Goal: Information Seeking & Learning: Learn about a topic

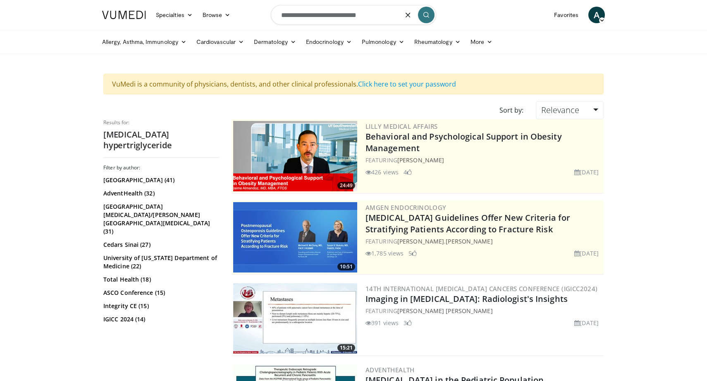
click at [346, 18] on input "**********" at bounding box center [353, 15] width 165 height 20
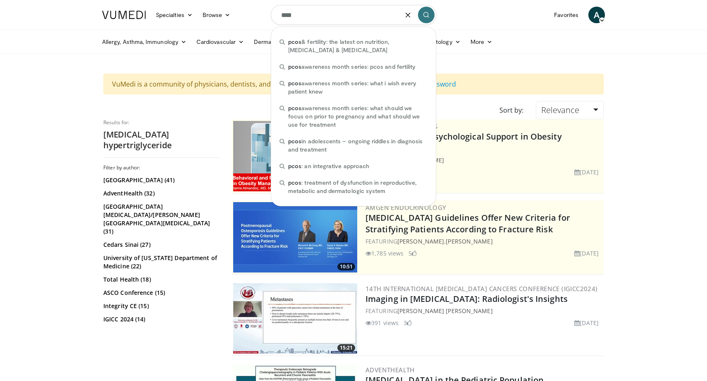
type input "****"
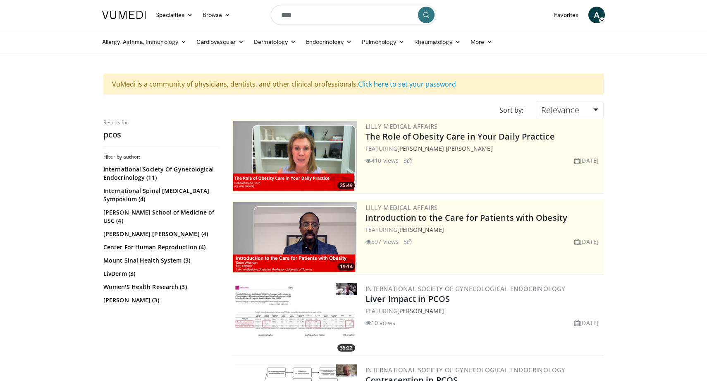
click at [426, 17] on icon "submit" at bounding box center [426, 15] width 7 height 7
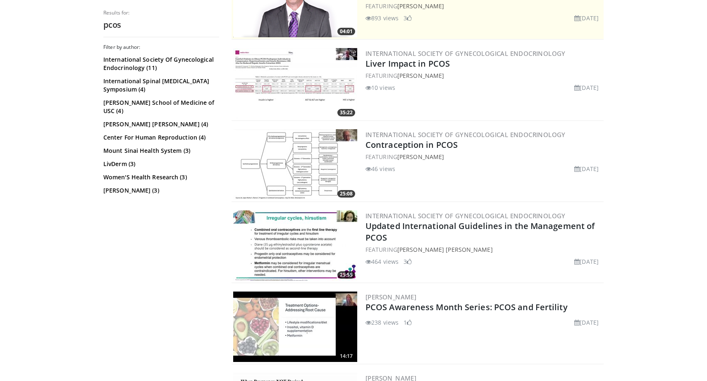
scroll to position [239, 0]
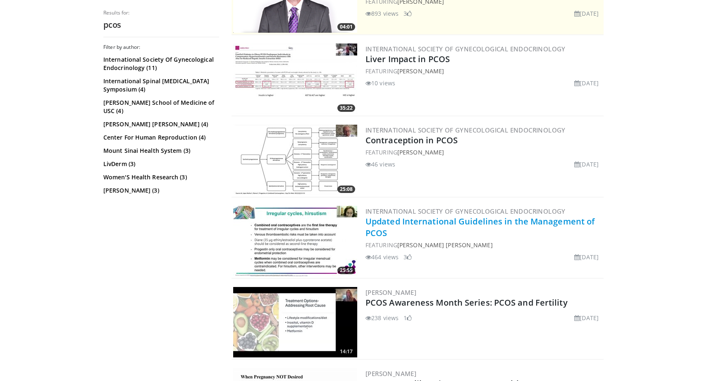
click at [432, 225] on link "Updated International Guidelines in the Management of PCOS" at bounding box center [480, 227] width 229 height 23
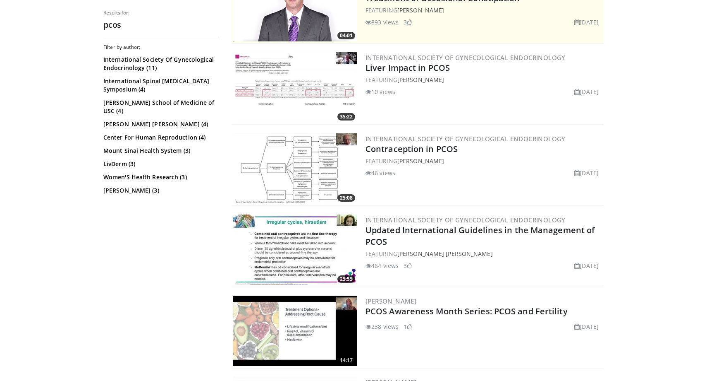
click at [263, 199] on img at bounding box center [295, 168] width 124 height 70
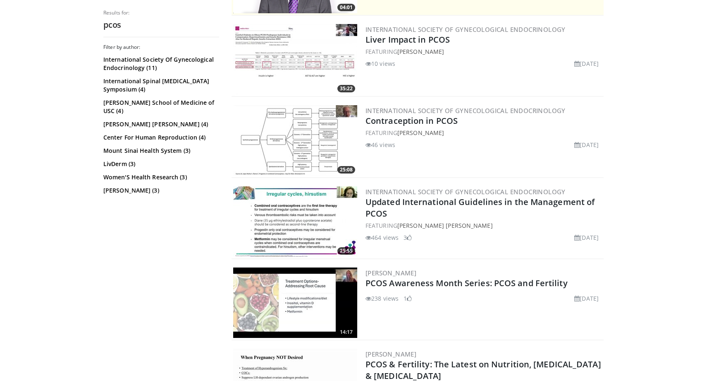
scroll to position [438, 0]
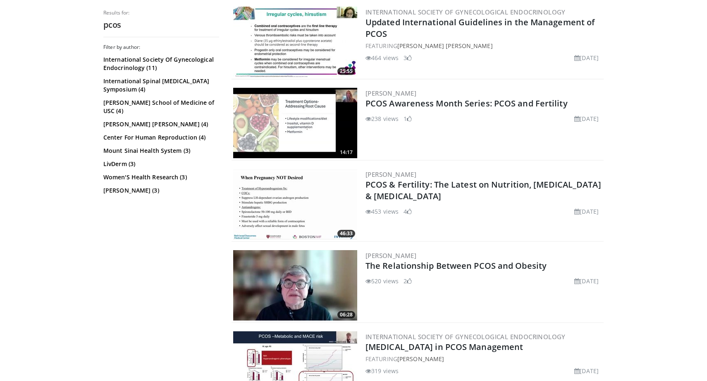
click at [309, 117] on img at bounding box center [295, 123] width 124 height 70
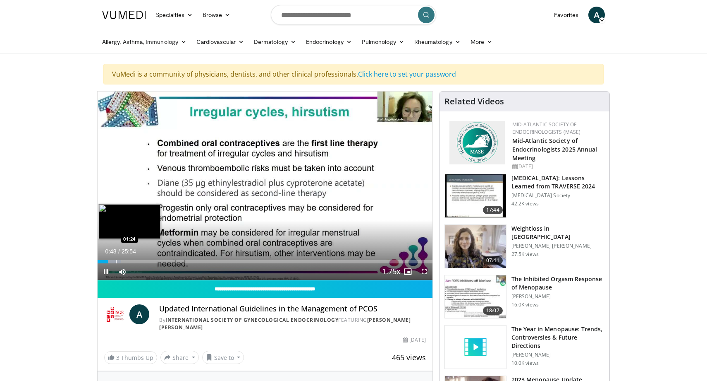
click at [116, 258] on div "Loaded : 7.06% 00:48 01:24" at bounding box center [265, 259] width 335 height 8
click at [125, 261] on div "Progress Bar" at bounding box center [125, 261] width 1 height 3
click at [141, 262] on div "Progress Bar" at bounding box center [141, 261] width 1 height 3
click at [145, 261] on div "Progress Bar" at bounding box center [145, 261] width 1 height 3
click at [139, 262] on div "Loaded : 12.87% 03:13 03:15" at bounding box center [265, 261] width 335 height 3
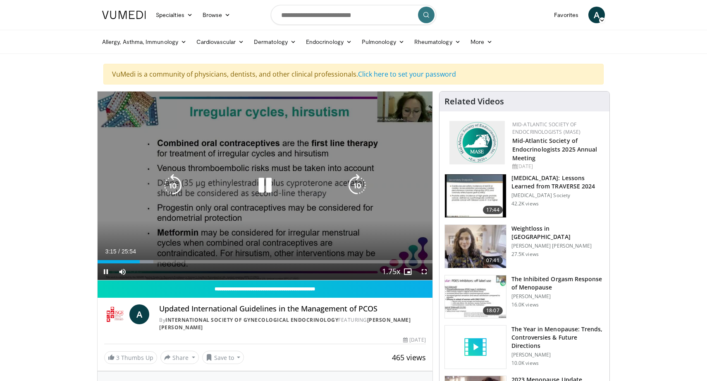
click at [250, 198] on div "10 seconds Tap to unmute" at bounding box center [265, 185] width 335 height 188
click at [240, 205] on div "10 seconds Tap to unmute" at bounding box center [265, 185] width 335 height 188
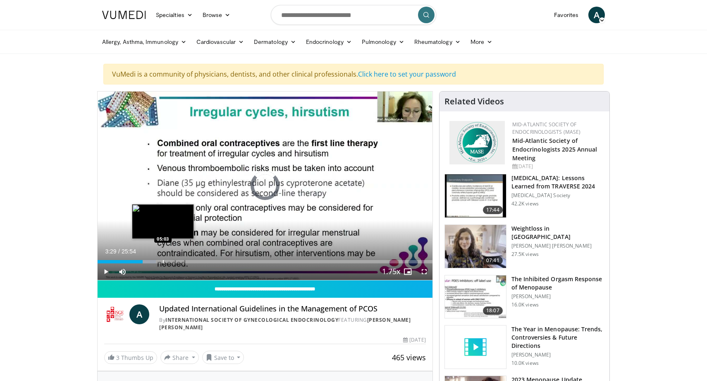
click at [163, 261] on div "Progress Bar" at bounding box center [163, 261] width 1 height 3
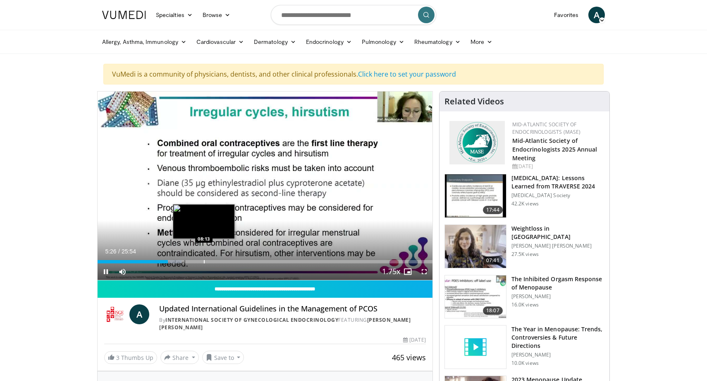
click at [204, 259] on div "Loaded : 25.05% 05:26 08:13" at bounding box center [265, 259] width 335 height 8
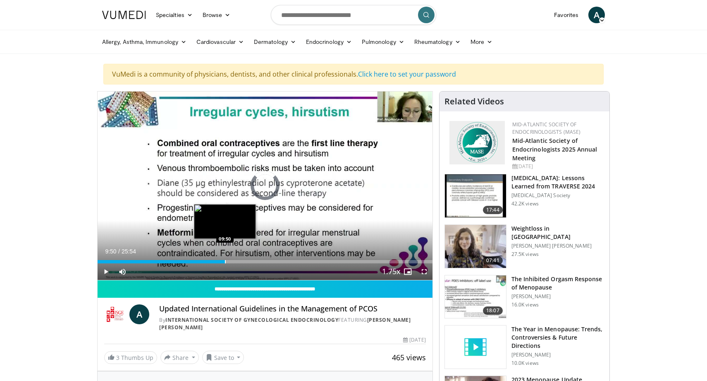
click at [225, 260] on div "Progress Bar" at bounding box center [225, 261] width 1 height 3
click at [244, 262] on div "Progress Bar" at bounding box center [244, 261] width 1 height 3
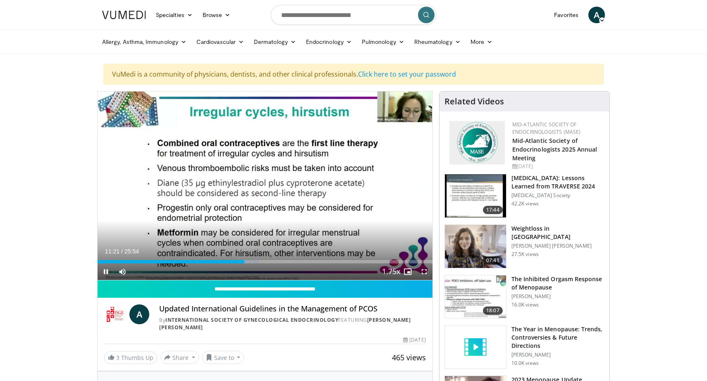
click at [267, 263] on div "Current Time 11:21 / Duration 25:54 Pause Skip Backward Skip Forward Mute Loade…" at bounding box center [265, 271] width 335 height 17
click at [275, 259] on div "Loaded : 48.18% 11:23 13:46" at bounding box center [265, 259] width 335 height 8
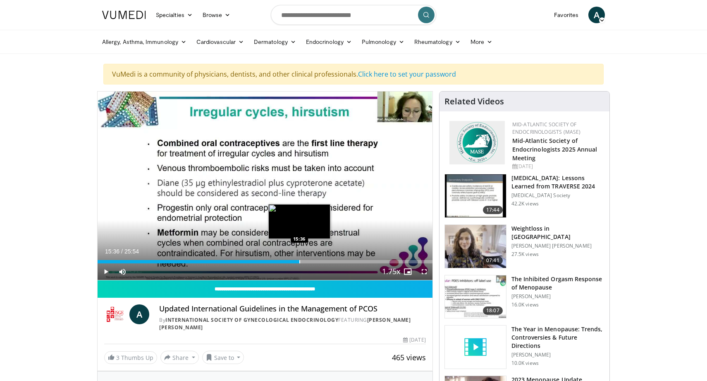
click at [299, 261] on div "Progress Bar" at bounding box center [299, 261] width 1 height 3
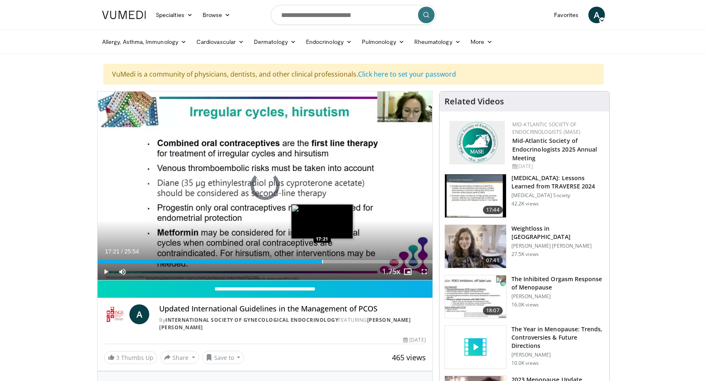
click at [322, 262] on div "Progress Bar" at bounding box center [322, 261] width 1 height 3
click at [343, 258] on div "Loaded : 69.50% 17:23 19:01" at bounding box center [265, 259] width 335 height 8
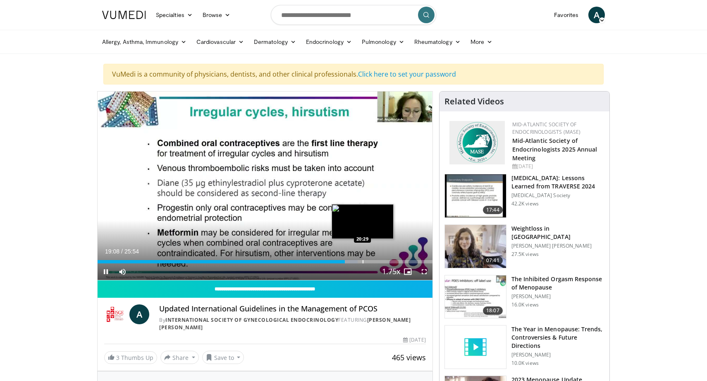
click at [363, 261] on div "Progress Bar" at bounding box center [363, 261] width 1 height 3
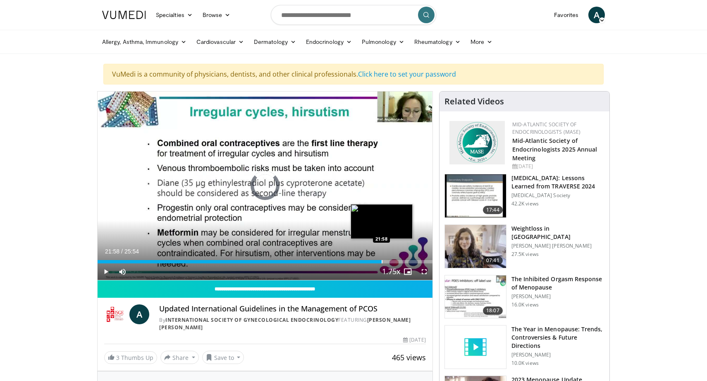
click at [382, 260] on div "Progress Bar" at bounding box center [382, 261] width 1 height 3
click at [387, 260] on div "Progress Bar" at bounding box center [387, 261] width 1 height 3
click at [399, 260] on div "Progress Bar" at bounding box center [399, 261] width 1 height 3
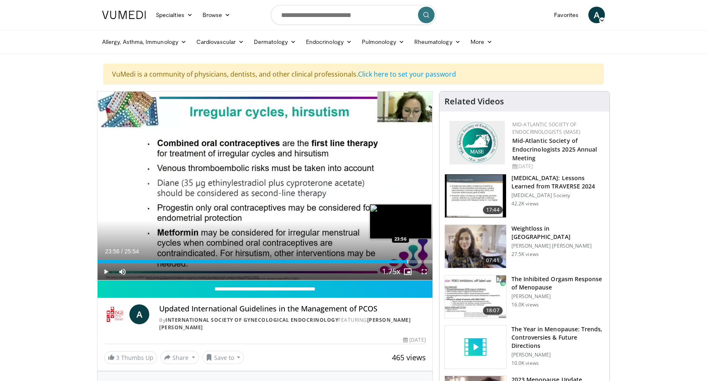
click at [407, 260] on div "Progress Bar" at bounding box center [407, 261] width 1 height 3
click at [414, 260] on div "Progress Bar" at bounding box center [414, 261] width 1 height 3
click at [418, 261] on div "Progress Bar" at bounding box center [418, 261] width 1 height 3
click at [426, 261] on div "Progress Bar" at bounding box center [426, 261] width 1 height 3
click at [429, 261] on div "Progress Bar" at bounding box center [429, 261] width 1 height 3
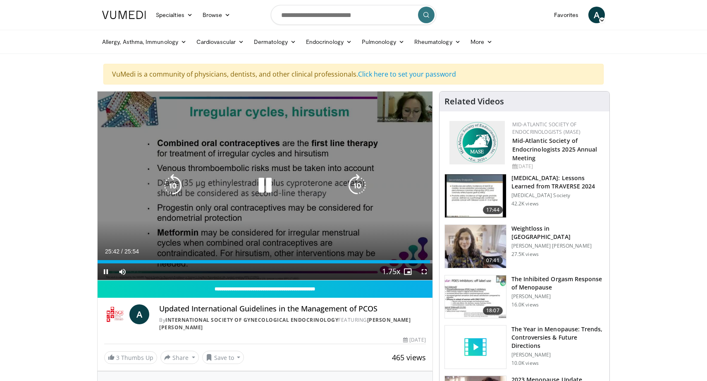
click at [271, 182] on icon "Video Player" at bounding box center [265, 185] width 23 height 23
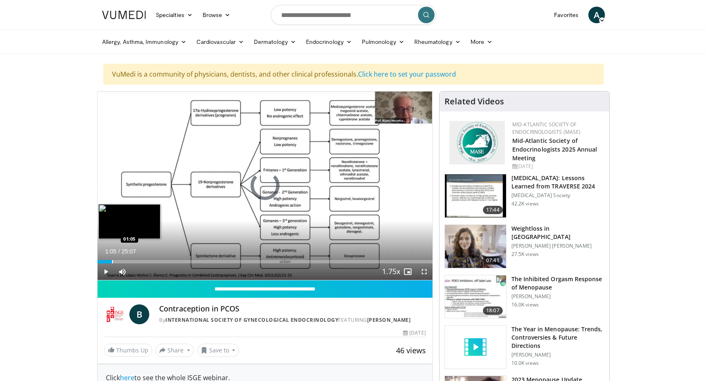
click at [112, 260] on div "Progress Bar" at bounding box center [112, 261] width 1 height 3
click at [130, 260] on div "Progress Bar" at bounding box center [130, 261] width 1 height 3
click at [149, 262] on div "Progress Bar" at bounding box center [149, 261] width 1 height 3
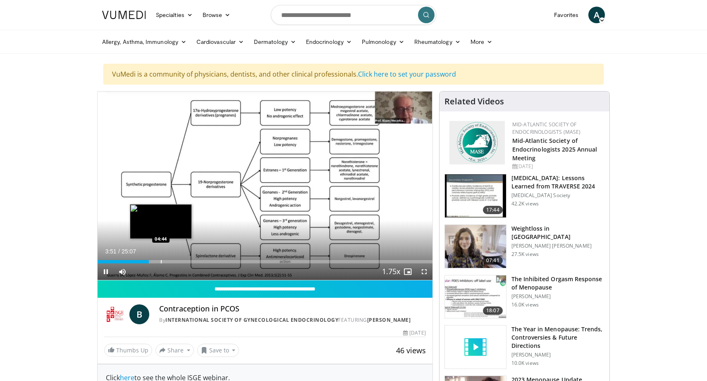
click at [162, 261] on div "Progress Bar" at bounding box center [161, 261] width 1 height 3
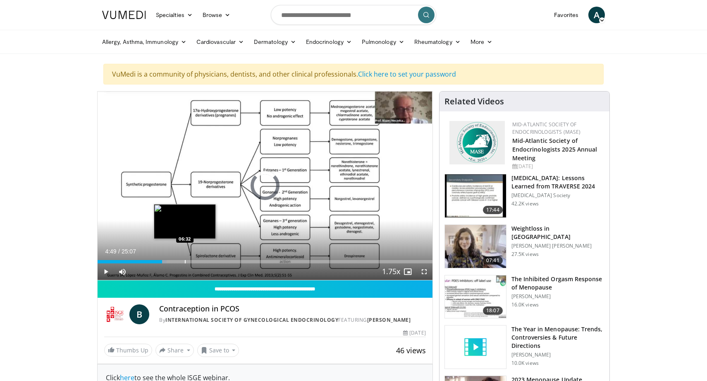
click at [185, 261] on div "Progress Bar" at bounding box center [185, 261] width 1 height 3
click at [201, 260] on div "Progress Bar" at bounding box center [201, 261] width 1 height 3
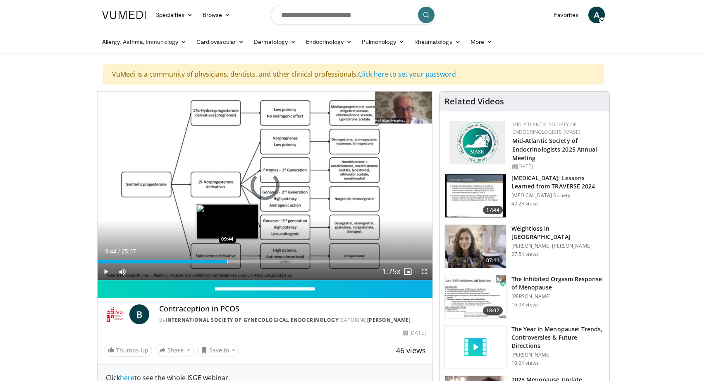
click at [227, 259] on div "Loaded : 35.77% 07:53 09:44" at bounding box center [265, 259] width 335 height 8
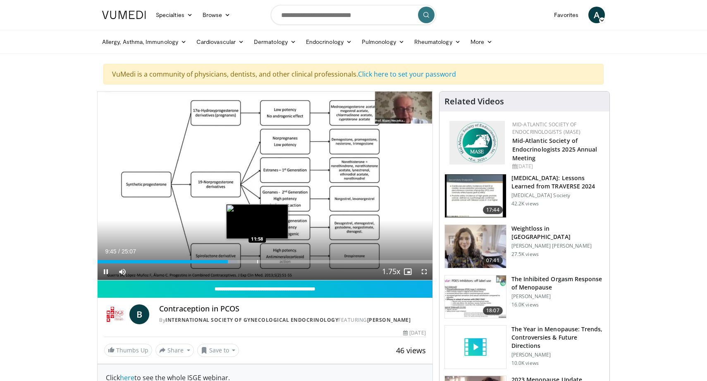
click at [257, 258] on div "Loaded : 41.80% 09:46 11:58" at bounding box center [265, 259] width 335 height 8
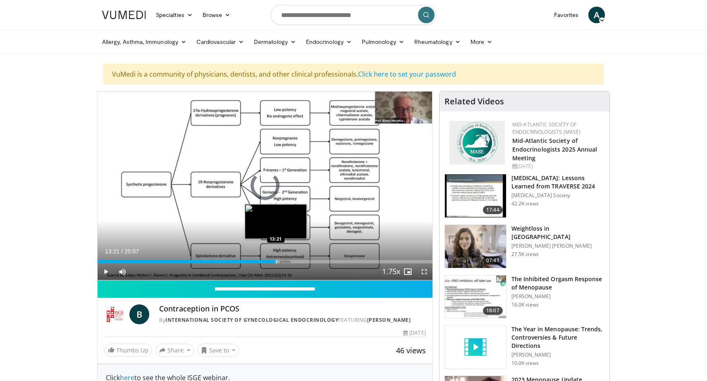
click at [275, 259] on div "Loaded : 50.43% 12:00 13:21" at bounding box center [265, 259] width 335 height 8
click at [296, 258] on div "Loaded : 0.00% 14:54 14:54" at bounding box center [265, 259] width 335 height 8
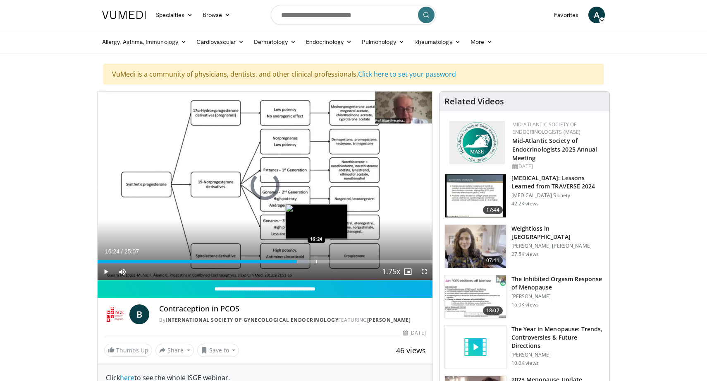
click at [316, 257] on div "Loaded : 63.04% 14:56 16:24" at bounding box center [265, 259] width 335 height 8
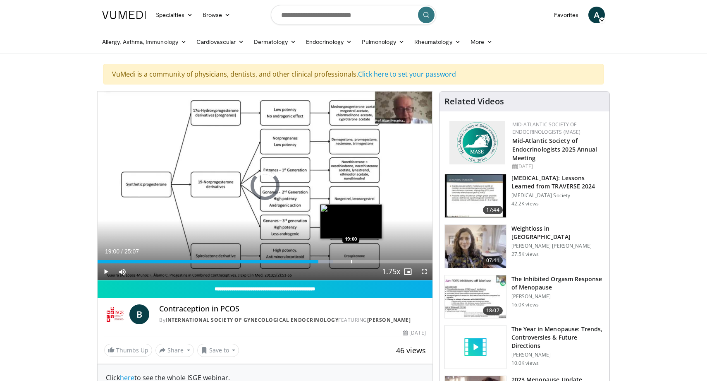
click at [351, 259] on div "Loaded : 70.22% 19:00 19:00" at bounding box center [265, 259] width 335 height 8
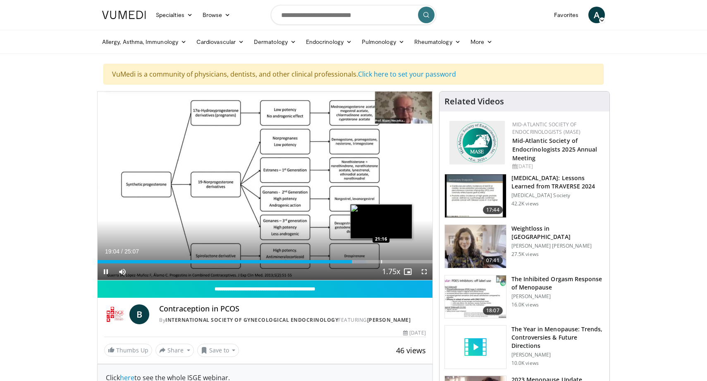
click at [381, 259] on div "Loaded : 80.16% 19:05 21:16" at bounding box center [265, 259] width 335 height 8
click at [378, 261] on div "Progress Bar" at bounding box center [378, 261] width 1 height 3
click at [385, 261] on div "Progress Bar" at bounding box center [385, 261] width 1 height 3
click at [398, 261] on div "Progress Bar" at bounding box center [398, 261] width 1 height 3
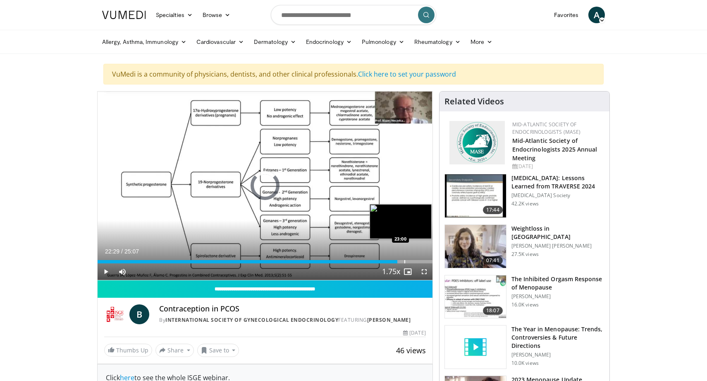
click at [405, 261] on div "Progress Bar" at bounding box center [405, 261] width 1 height 3
click at [414, 260] on div "Progress Bar" at bounding box center [414, 261] width 1 height 3
click at [421, 260] on div "Progress Bar" at bounding box center [420, 261] width 1 height 3
click at [426, 260] on div "Progress Bar" at bounding box center [426, 261] width 1 height 3
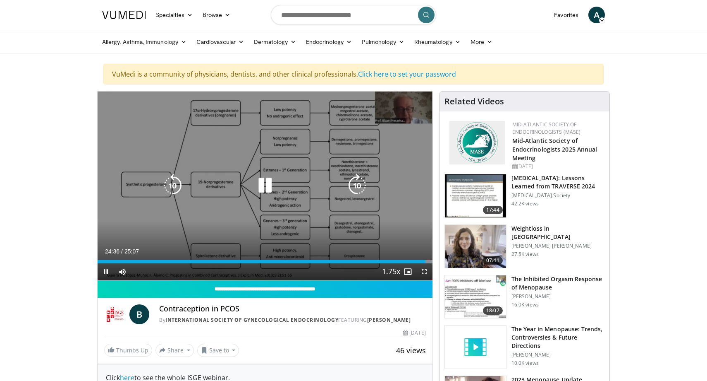
click at [248, 203] on div "10 seconds Tap to unmute" at bounding box center [265, 185] width 335 height 188
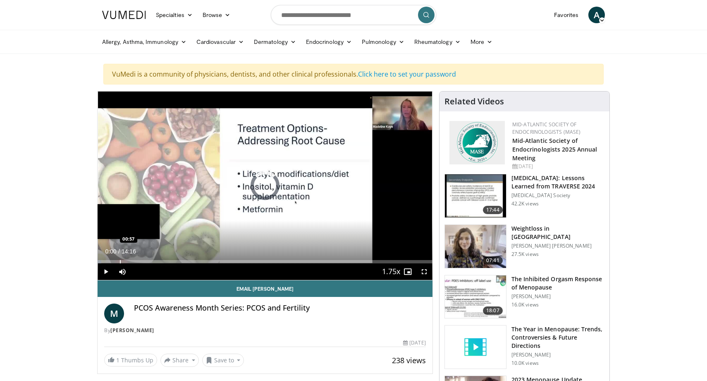
click at [120, 260] on div "Progress Bar" at bounding box center [120, 261] width 1 height 3
click at [138, 263] on div "Progress Bar" at bounding box center [138, 261] width 1 height 3
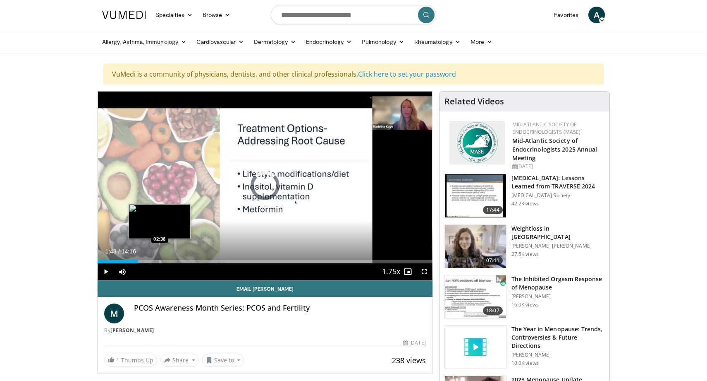
click at [160, 262] on div "Progress Bar" at bounding box center [160, 261] width 1 height 3
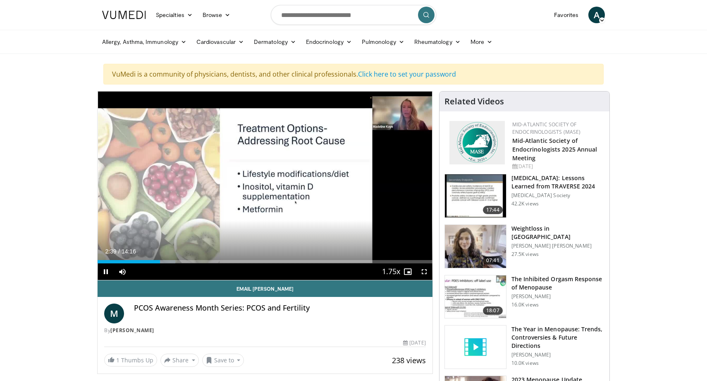
click at [185, 263] on div "Current Time 2:39 / Duration 14:16 Pause Skip Backward Skip Forward Mute Loaded…" at bounding box center [265, 271] width 335 height 17
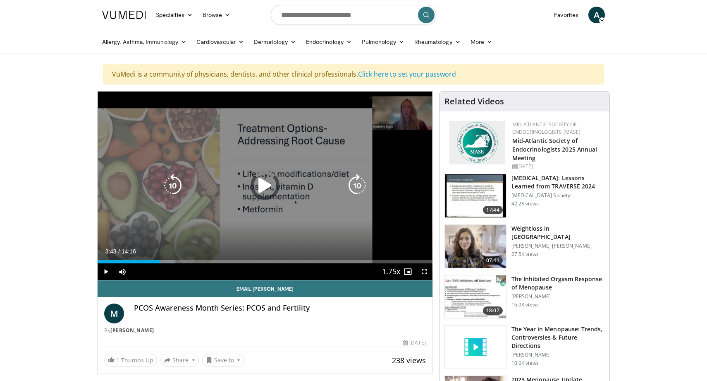
click at [185, 262] on div "Loaded : 23.17% 03:43 02:38" at bounding box center [265, 261] width 335 height 3
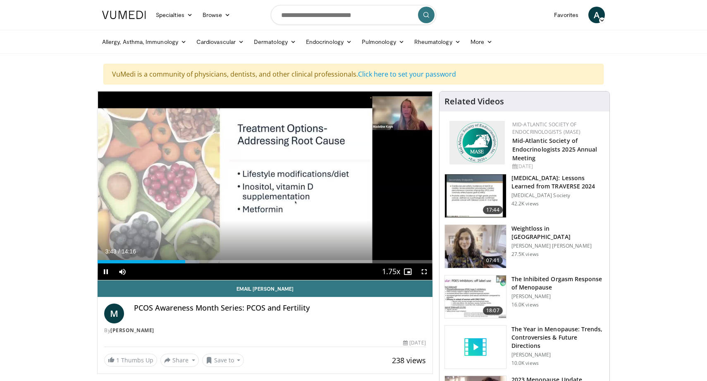
click at [211, 264] on div "Current Time 3:43 / Duration 14:16 Pause Skip Backward Skip Forward Mute Loaded…" at bounding box center [265, 271] width 335 height 17
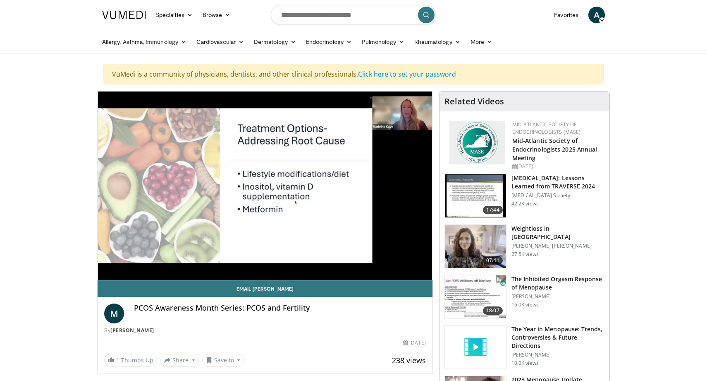
click at [211, 264] on div "10 seconds Tap to unmute" at bounding box center [265, 185] width 335 height 188
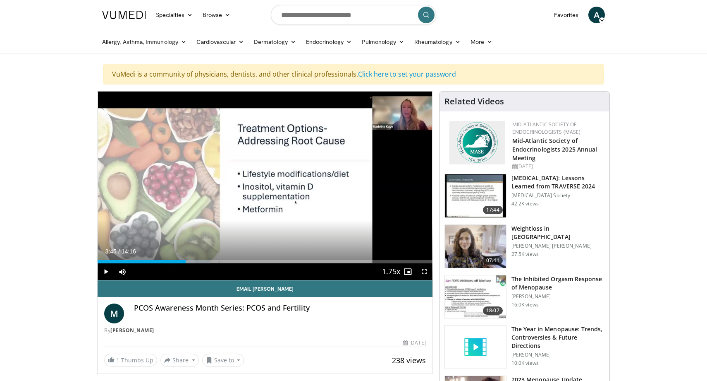
click at [212, 263] on div "Current Time 3:45 / Duration 14:16 Play Skip Backward Skip Forward Mute Loaded …" at bounding box center [265, 271] width 335 height 17
click at [213, 262] on div "Progress Bar" at bounding box center [213, 261] width 1 height 3
click at [244, 261] on div "Progress Bar" at bounding box center [243, 261] width 1 height 3
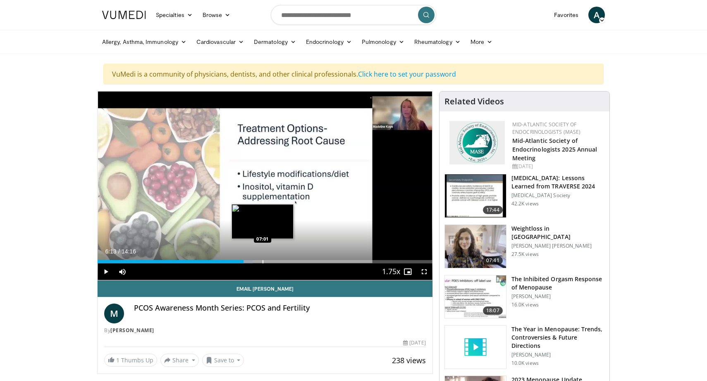
click at [263, 259] on div "Loaded : 46.34% 06:13 07:01" at bounding box center [265, 259] width 335 height 8
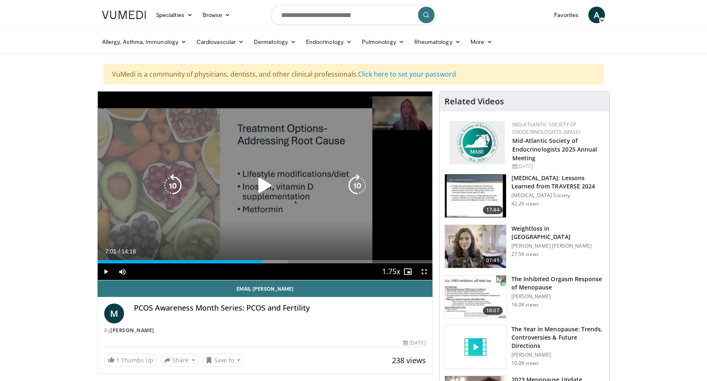
click at [279, 189] on div "Video Player" at bounding box center [265, 185] width 201 height 17
click at [267, 182] on icon "Video Player" at bounding box center [265, 185] width 23 height 23
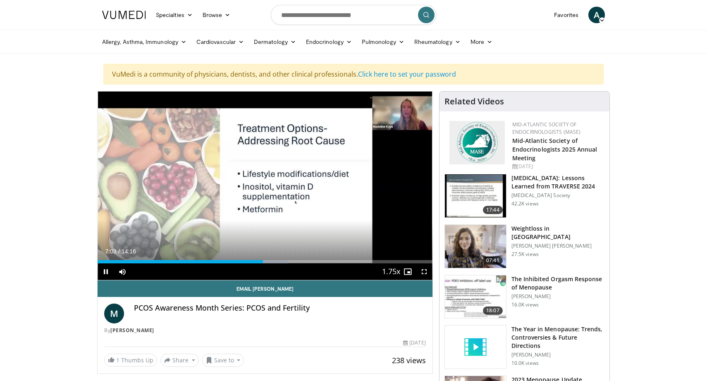
click at [275, 263] on div "Current Time 7:03 / Duration 14:16 Pause Skip Backward Skip Forward Mute Loaded…" at bounding box center [265, 271] width 335 height 17
click at [277, 256] on div "Loaded : 56.77% 07:39 07:39" at bounding box center [265, 259] width 335 height 8
click at [282, 266] on div "Current Time 7:40 / Duration 14:16 Pause Skip Backward Skip Forward Mute Loaded…" at bounding box center [265, 271] width 335 height 17
click at [283, 262] on div "Progress Bar" at bounding box center [283, 261] width 1 height 3
click at [307, 261] on div "Progress Bar" at bounding box center [307, 261] width 1 height 3
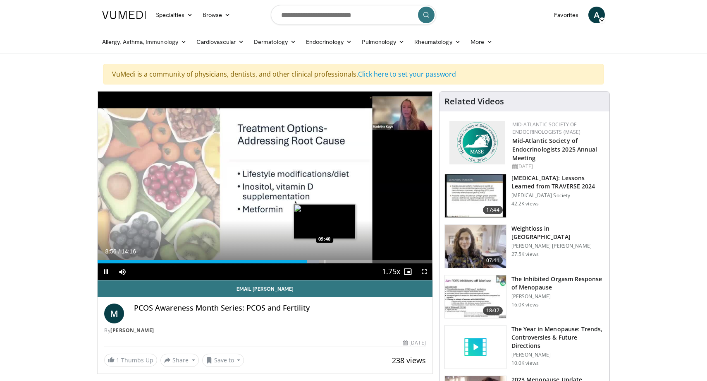
click at [325, 261] on div "Progress Bar" at bounding box center [325, 261] width 1 height 3
click at [347, 261] on div "Progress Bar" at bounding box center [347, 261] width 1 height 3
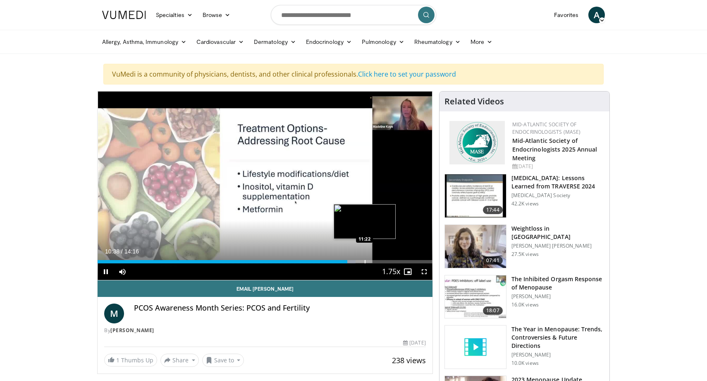
click at [365, 262] on div "Progress Bar" at bounding box center [365, 261] width 1 height 3
click at [388, 262] on div "Progress Bar" at bounding box center [388, 261] width 1 height 3
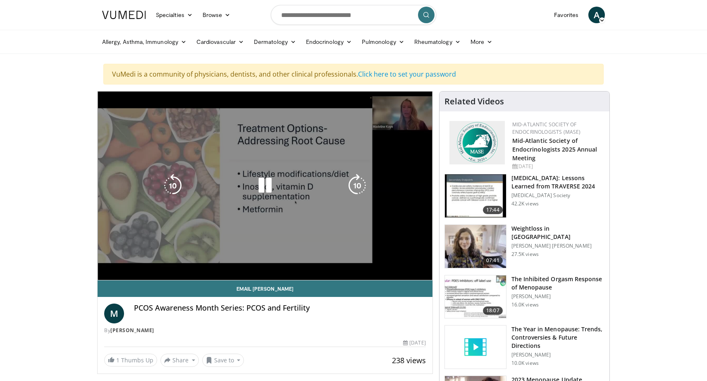
click at [398, 262] on video-js "**********" at bounding box center [265, 185] width 335 height 189
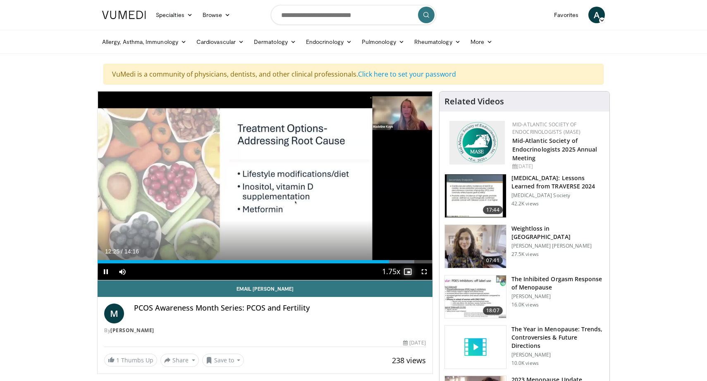
click at [407, 270] on span "Video Player" at bounding box center [408, 271] width 17 height 17
click at [410, 271] on span "Video Player" at bounding box center [408, 271] width 17 height 17
click at [411, 263] on span "Video Player" at bounding box center [408, 271] width 17 height 17
click at [411, 261] on div "Progress Bar" at bounding box center [411, 261] width 1 height 3
click at [411, 271] on span "Video Player" at bounding box center [408, 271] width 17 height 17
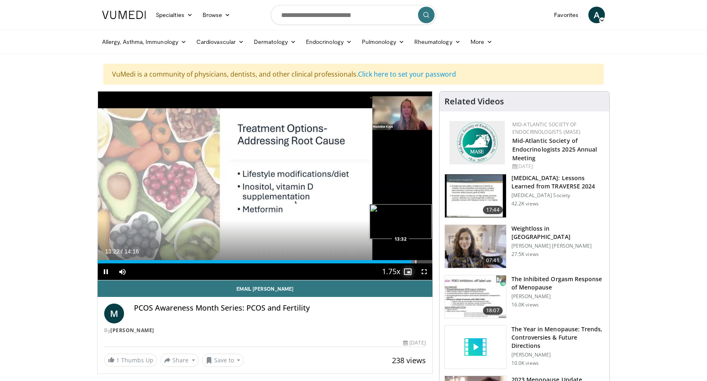
click at [416, 262] on div "Progress Bar" at bounding box center [416, 261] width 1 height 3
click at [423, 260] on div "Progress Bar" at bounding box center [422, 261] width 1 height 3
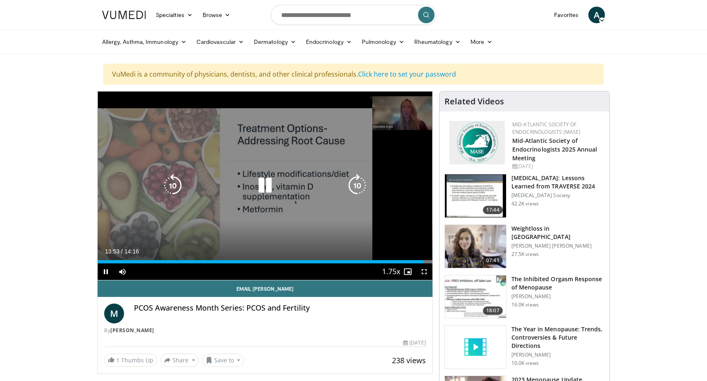
click at [276, 201] on div "10 seconds Tap to unmute" at bounding box center [265, 185] width 335 height 188
